Goal: Information Seeking & Learning: Learn about a topic

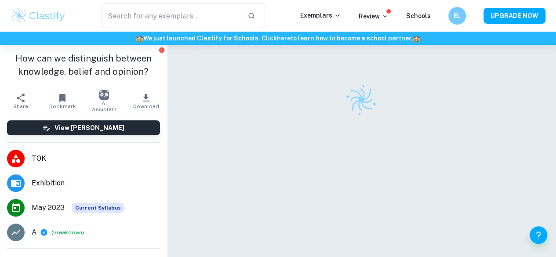
click at [74, 58] on h1 "How can we distinguish between knowledge, belief and opinion?" at bounding box center [83, 65] width 153 height 26
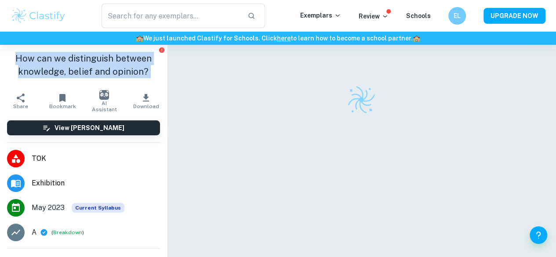
click at [74, 58] on h1 "How can we distinguish between knowledge, belief and opinion?" at bounding box center [83, 65] width 153 height 26
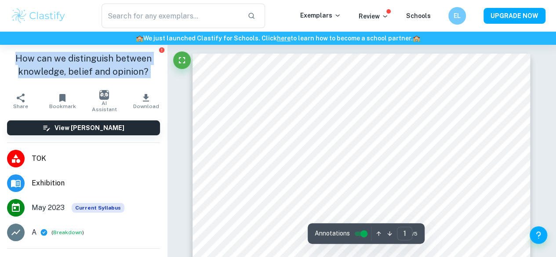
copy aside "How can we distinguish between knowledge, belief and opinion? Share"
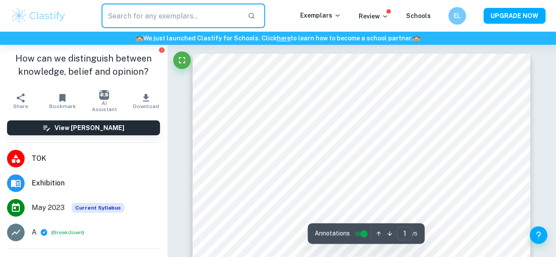
click at [137, 9] on input "text" at bounding box center [171, 16] width 139 height 25
paste input "How can we distinguish between knowledge, belief and opinion?"
type input "How can we distinguish between knowledge, belief and opinion?"
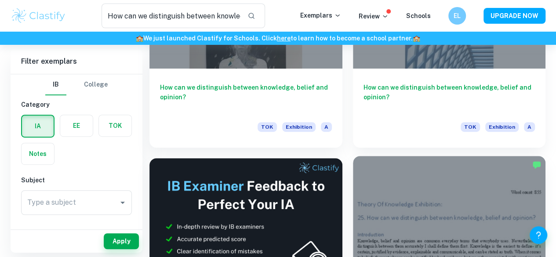
scroll to position [174, 0]
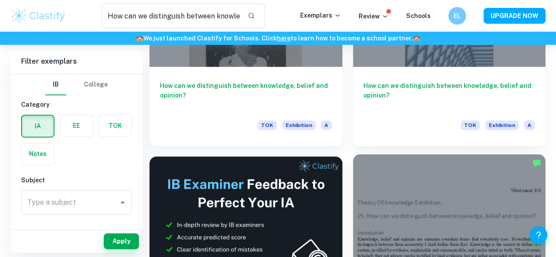
click at [353, 178] on div at bounding box center [449, 226] width 193 height 145
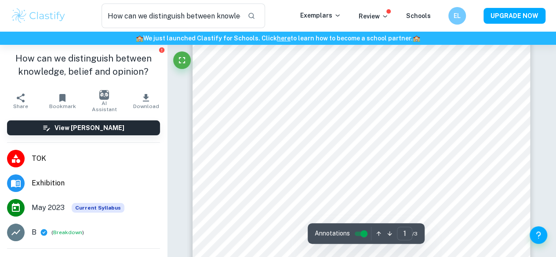
scroll to position [66, 0]
